Goal: Task Accomplishment & Management: Use online tool/utility

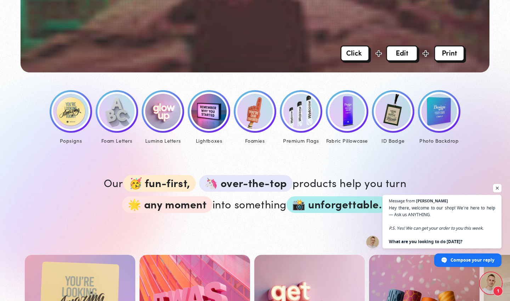
scroll to position [307, 0]
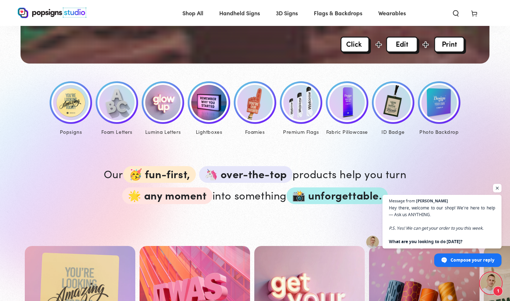
click at [386, 106] on img at bounding box center [393, 102] width 35 height 35
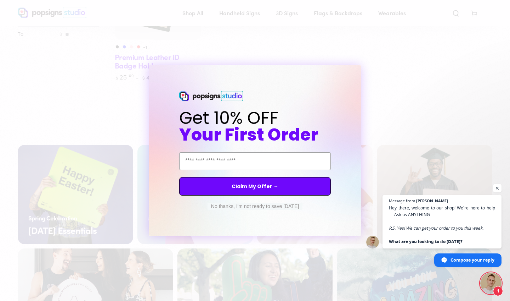
scroll to position [165, 0]
type input "**********"
click input "******" at bounding box center [0, 0] width 0 height 0
click at [236, 182] on button "Claim My Offer →" at bounding box center [255, 186] width 152 height 18
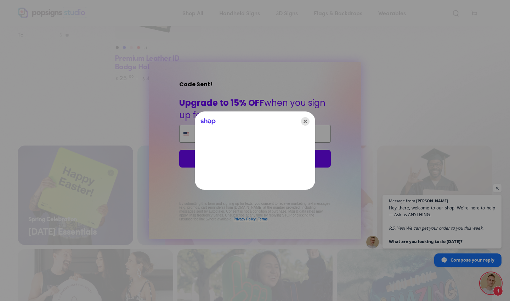
click at [304, 121] on icon "Close" at bounding box center [305, 121] width 9 height 9
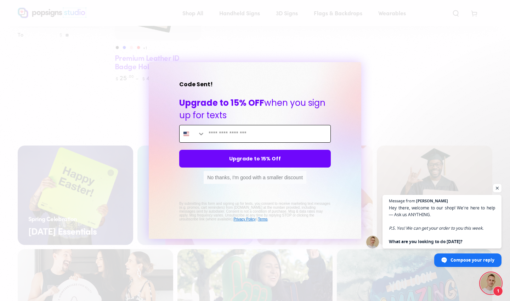
click at [252, 135] on input "Enter mobile phone" at bounding box center [267, 133] width 125 height 17
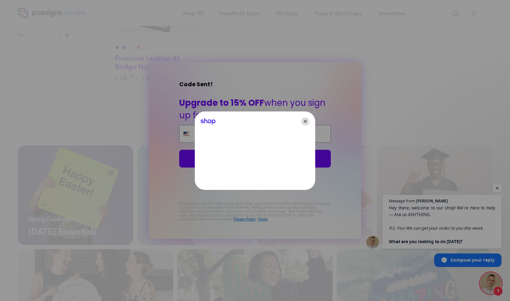
click at [308, 122] on icon "Close" at bounding box center [305, 121] width 9 height 9
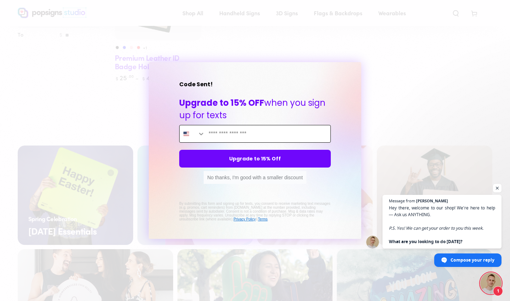
click at [262, 136] on input "Enter mobile phone" at bounding box center [267, 133] width 125 height 17
type input "**********"
click at [287, 156] on button "Upgrade to 15% Off" at bounding box center [255, 159] width 152 height 18
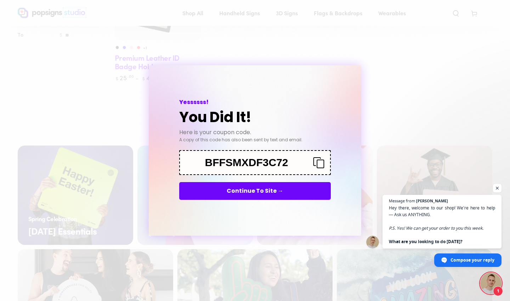
click at [317, 161] on rect "Copy coupon code" at bounding box center [320, 164] width 7 height 8
click at [273, 194] on button "Continue To Site →" at bounding box center [255, 191] width 152 height 18
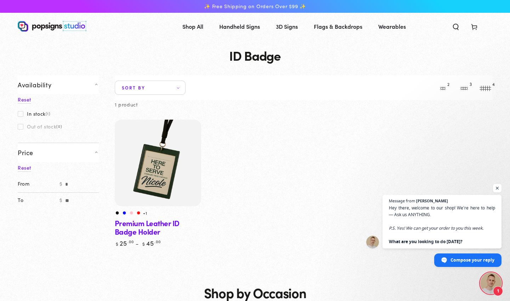
scroll to position [0, 0]
click at [147, 164] on img at bounding box center [157, 162] width 89 height 89
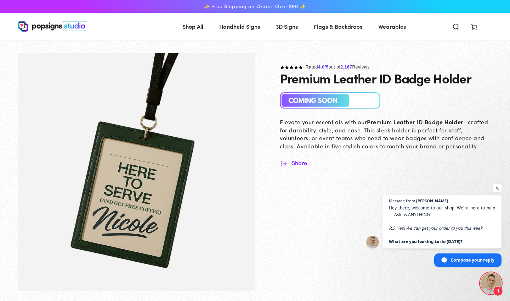
click at [283, 29] on span "3D Signs" at bounding box center [287, 26] width 22 height 10
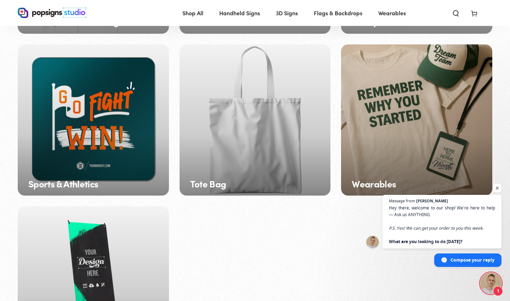
scroll to position [1017, 0]
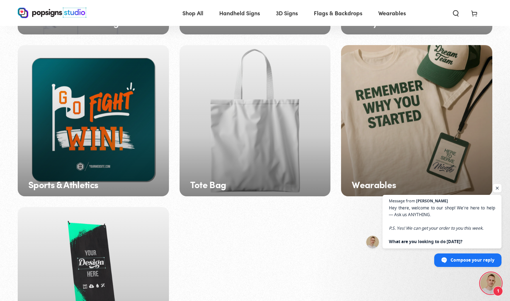
click at [408, 115] on div "Wearables" at bounding box center [416, 120] width 151 height 151
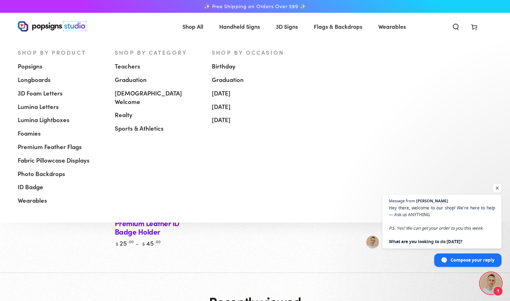
click at [145, 91] on span "[DEMOGRAPHIC_DATA] Welcome" at bounding box center [158, 97] width 86 height 17
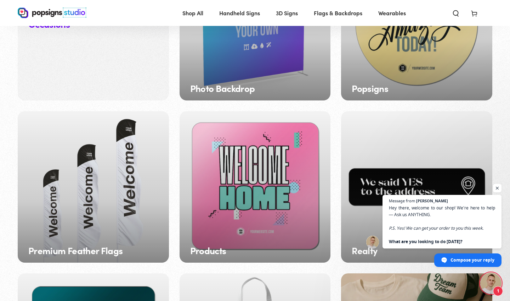
scroll to position [785, 0]
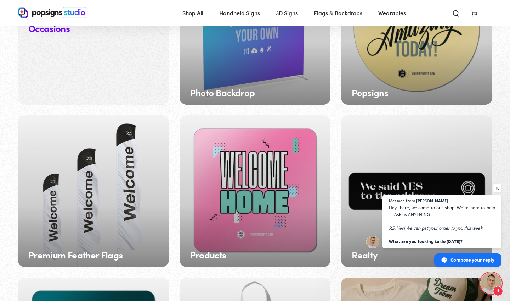
click at [393, 61] on div "Popsigns" at bounding box center [416, 28] width 151 height 151
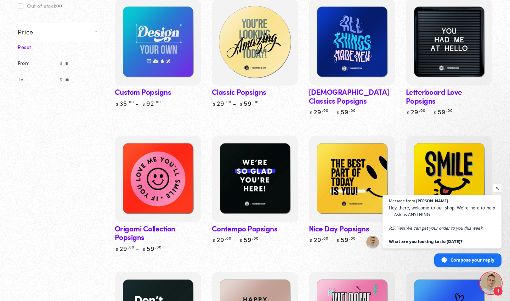
scroll to position [121, 0]
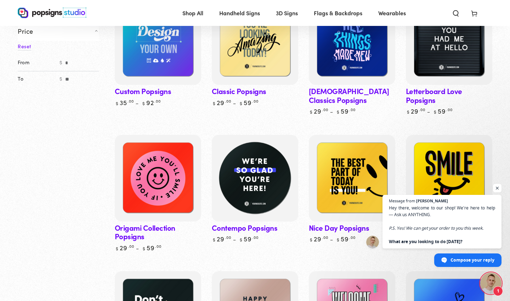
click at [260, 153] on img at bounding box center [255, 177] width 89 height 89
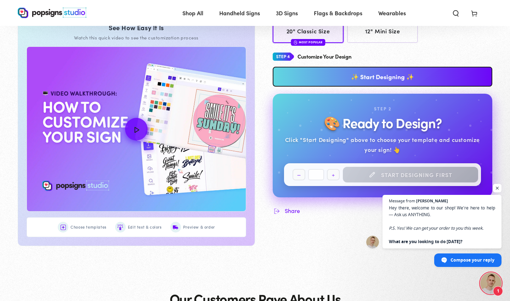
scroll to position [323, 0]
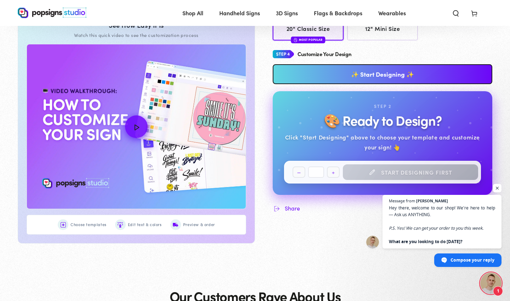
click at [328, 72] on link "✨ Start Designing ✨" at bounding box center [383, 74] width 220 height 20
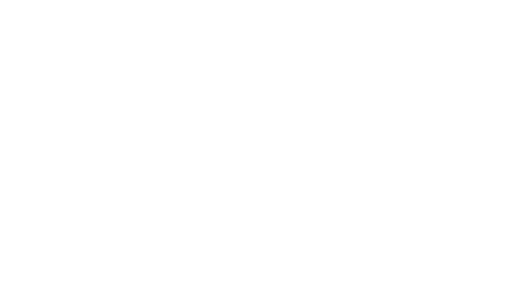
scroll to position [0, 0]
type textarea "An ancient tree with a door leading to a magical world"
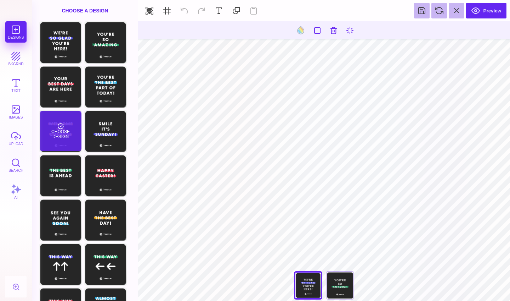
click at [66, 124] on div "Choose Design" at bounding box center [60, 131] width 41 height 40
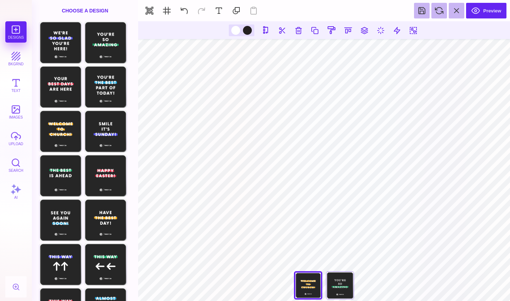
type input "#FFFFFF"
click at [17, 55] on button "bkgrnd" at bounding box center [15, 58] width 21 height 21
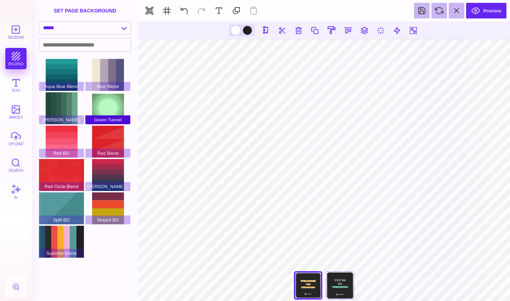
click at [108, 109] on div "Green Tunnel" at bounding box center [107, 108] width 45 height 32
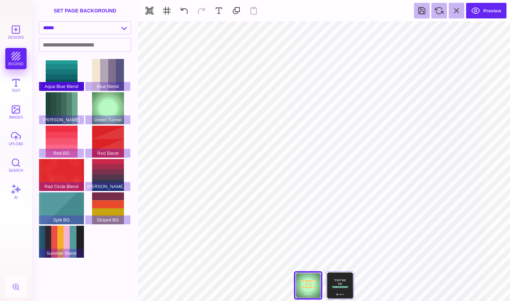
click at [64, 73] on div "Aqua Blue Blend" at bounding box center [61, 75] width 45 height 32
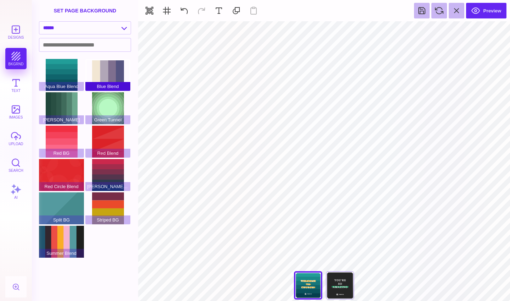
click at [100, 64] on div "Blue Blend" at bounding box center [107, 75] width 45 height 32
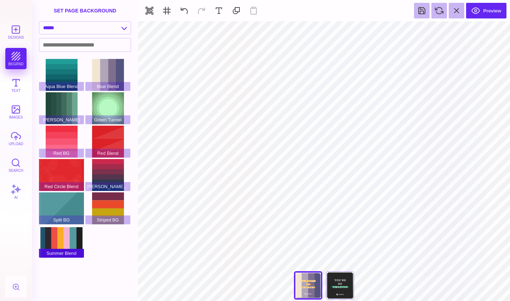
click at [61, 240] on div "Summer Blend" at bounding box center [61, 241] width 45 height 32
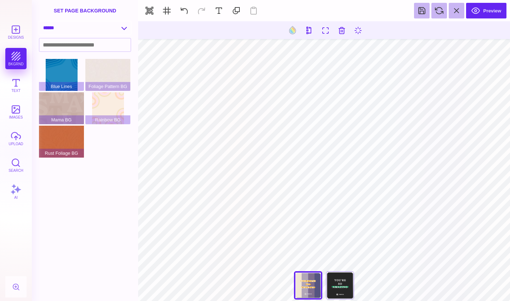
select select "**********"
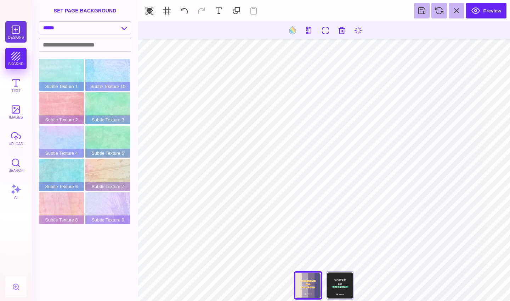
click at [18, 33] on button "Designs" at bounding box center [15, 31] width 21 height 21
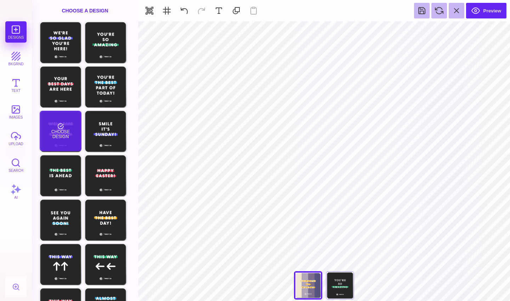
click at [67, 132] on div "Choose Design" at bounding box center [60, 131] width 41 height 40
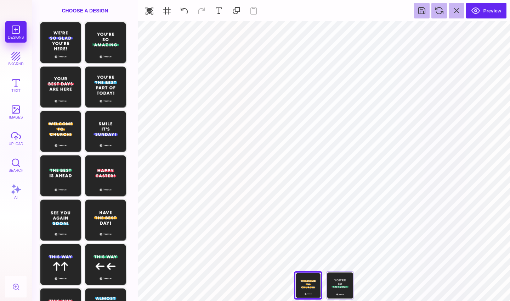
click at [343, 288] on div "You're So Amazing" at bounding box center [340, 285] width 28 height 28
click at [336, 289] on div "**********" at bounding box center [324, 287] width 71 height 32
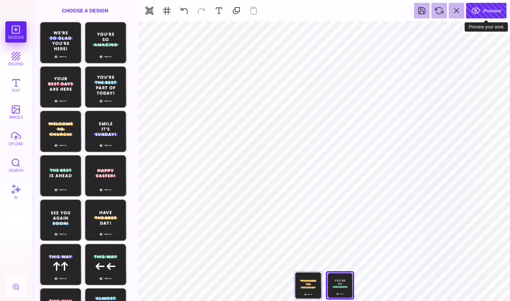
click at [472, 11] on button "Preview" at bounding box center [486, 11] width 40 height 16
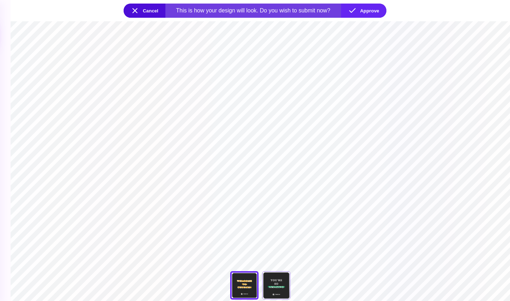
click at [255, 234] on section "**********" at bounding box center [261, 160] width 500 height 279
